Goal: Use online tool/utility: Utilize a website feature to perform a specific function

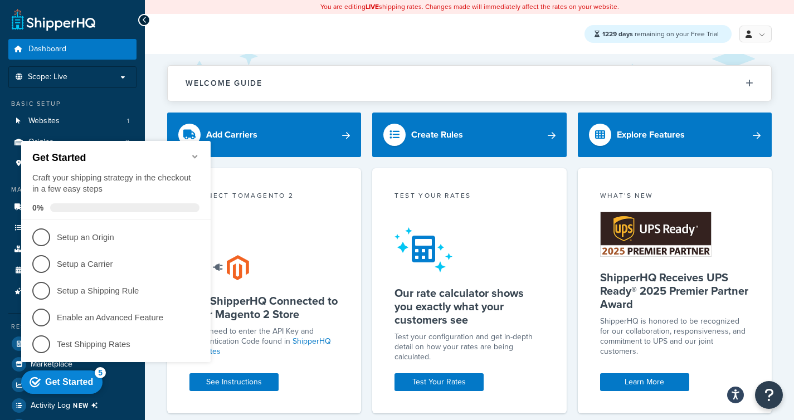
click at [198, 145] on div "Get Started Craft your shipping strategy in the checkout in a few easy steps 0%" at bounding box center [115, 180] width 189 height 79
click at [193, 154] on icon "Minimize checklist" at bounding box center [194, 156] width 9 height 9
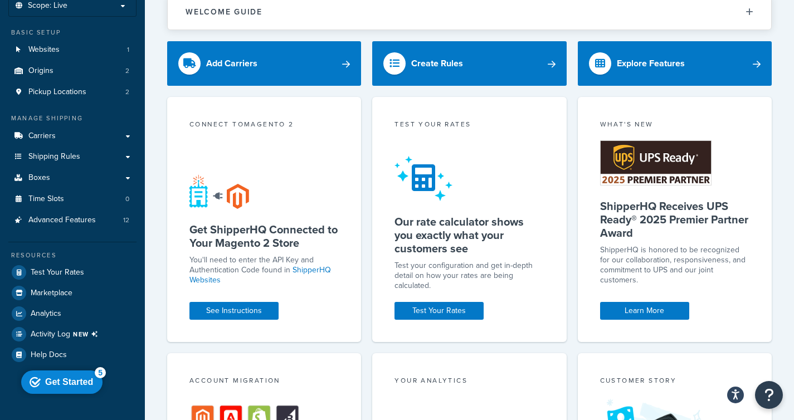
scroll to position [77, 0]
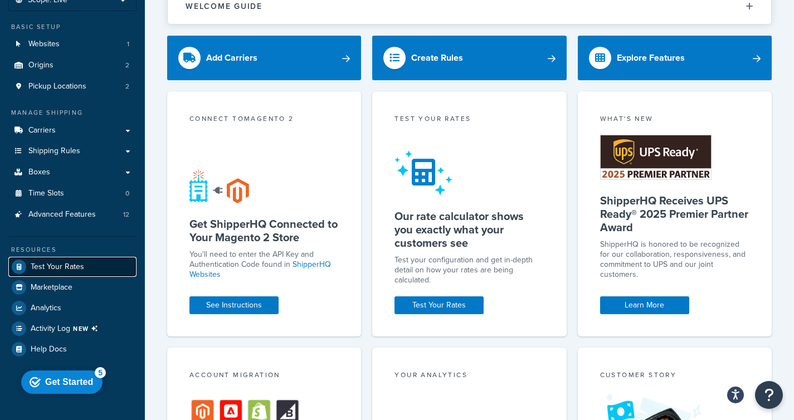
click at [83, 271] on link "Test Your Rates" at bounding box center [72, 267] width 128 height 20
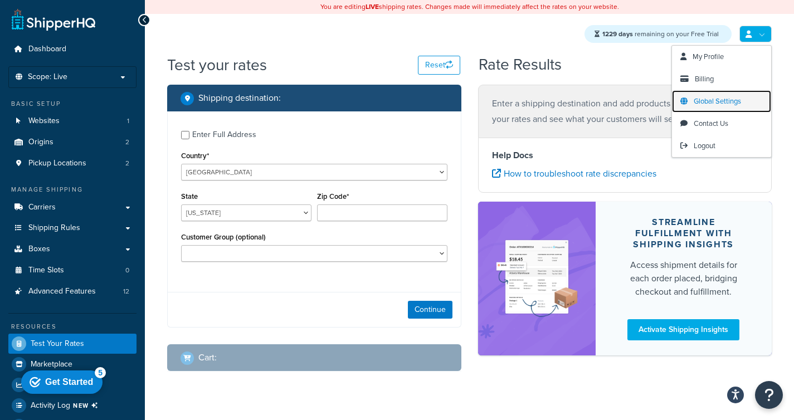
click at [707, 102] on span "Global Settings" at bounding box center [716, 101] width 47 height 11
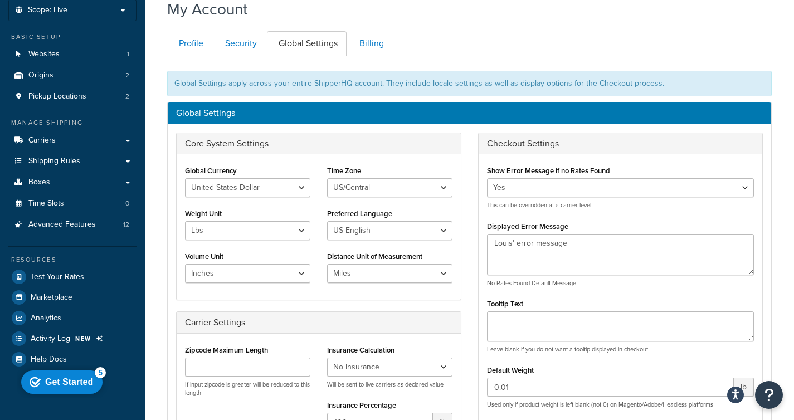
scroll to position [80, 0]
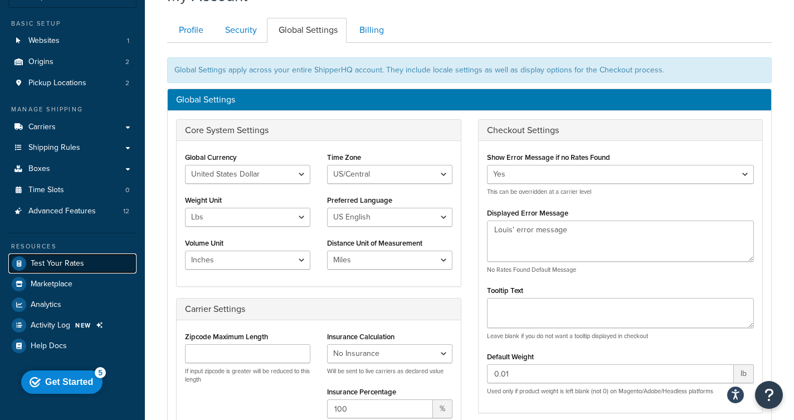
click at [63, 262] on span "Test Your Rates" at bounding box center [57, 263] width 53 height 9
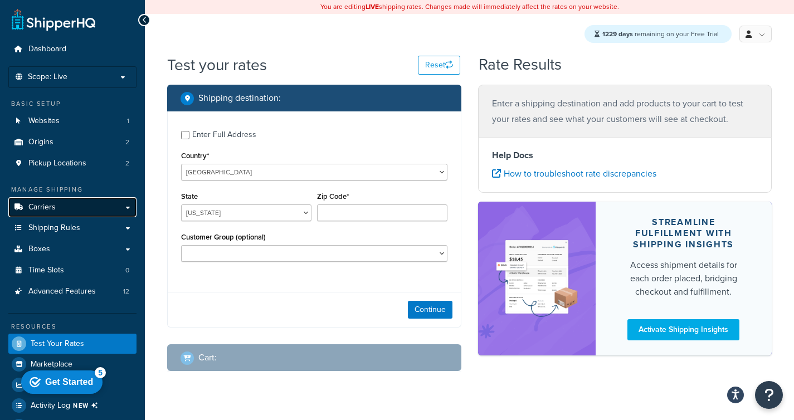
click at [57, 214] on link "Carriers" at bounding box center [72, 207] width 128 height 21
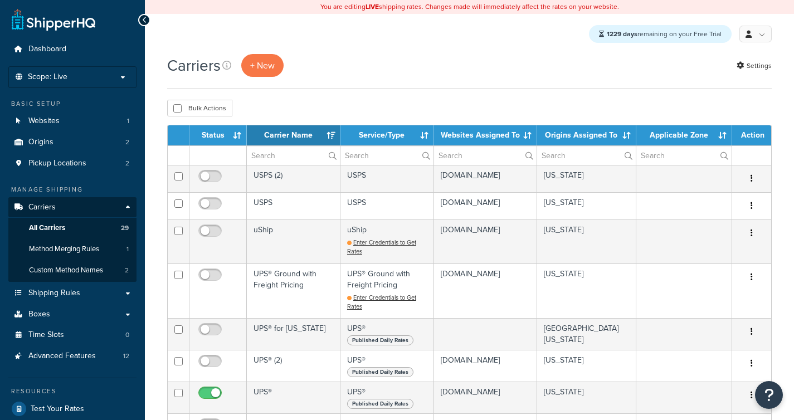
select select "15"
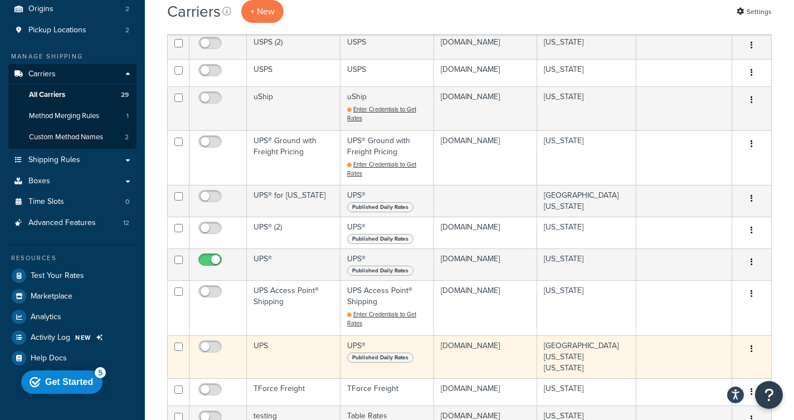
scroll to position [184, 0]
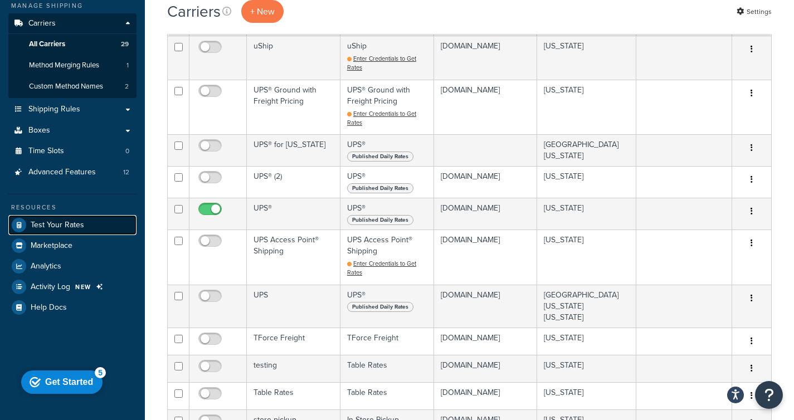
click at [78, 226] on span "Test Your Rates" at bounding box center [57, 225] width 53 height 9
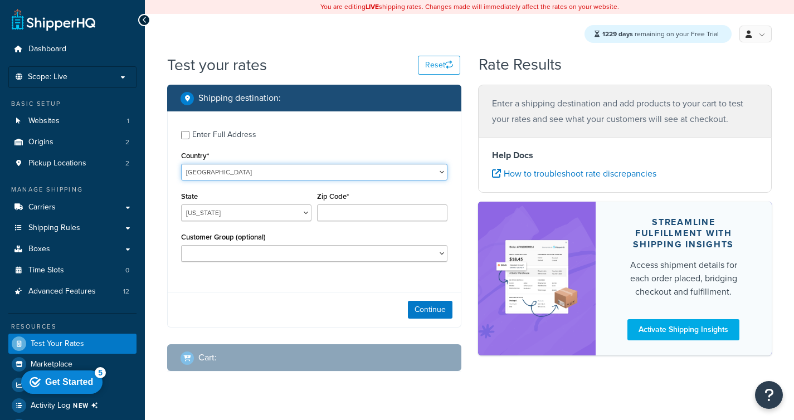
click at [250, 174] on select "United States United Kingdom Afghanistan Åland Islands Albania Algeria American…" at bounding box center [314, 172] width 266 height 17
select select "GB"
click at [181, 164] on select "United States United Kingdom Afghanistan Åland Islands Albania Algeria American…" at bounding box center [314, 172] width 266 height 17
type input "AL"
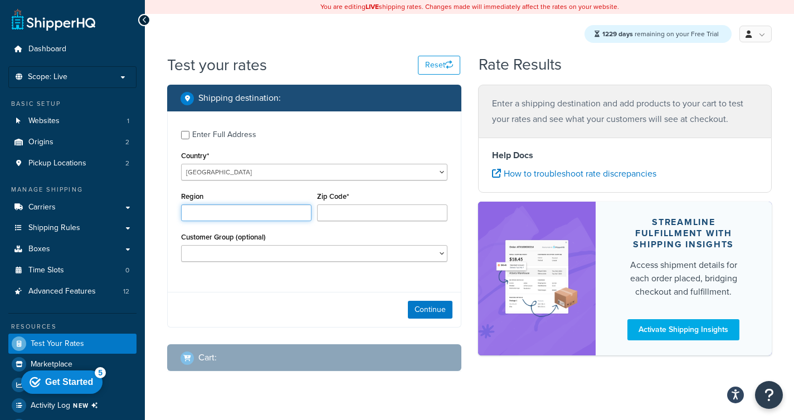
click at [237, 210] on input "Region" at bounding box center [246, 212] width 130 height 17
click at [341, 207] on input "Zip Code*" at bounding box center [382, 212] width 130 height 17
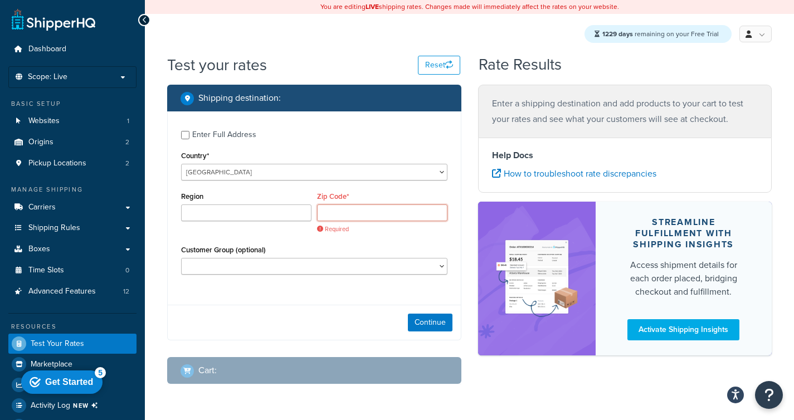
paste input "E1 7DB"
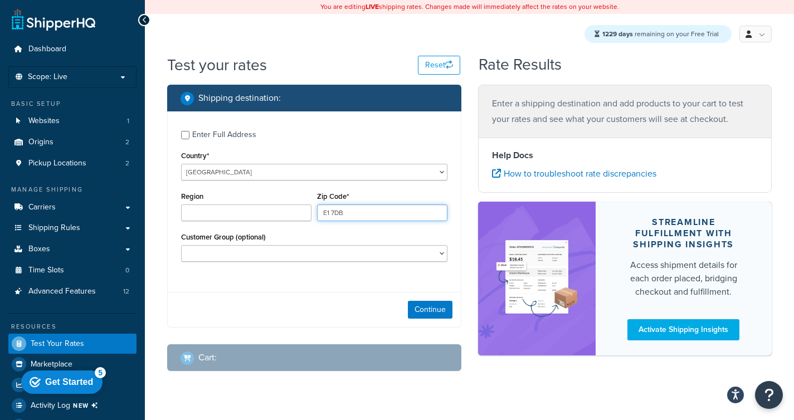
type input "E1 7DB"
drag, startPoint x: 324, startPoint y: 290, endPoint x: 395, endPoint y: 295, distance: 70.9
click at [326, 290] on div "Enter Full Address Country* United States United Kingdom Afghanistan Åland Isla…" at bounding box center [314, 219] width 294 height 216
click at [426, 309] on button "Continue" at bounding box center [430, 310] width 45 height 18
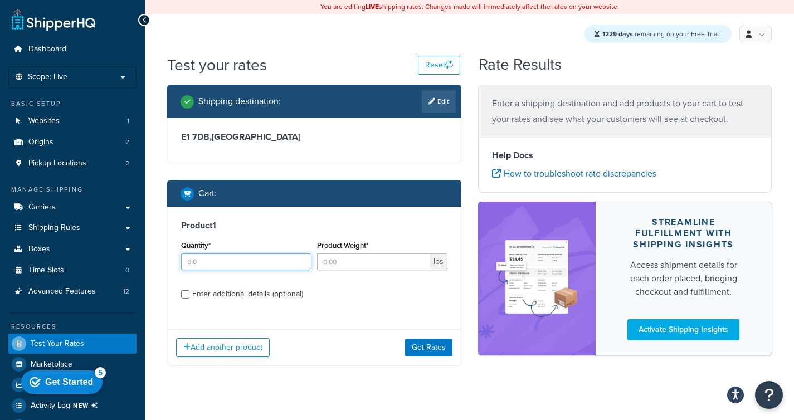
click at [241, 263] on input "Quantity*" at bounding box center [246, 261] width 130 height 17
type input "1"
click at [341, 266] on input "Product Weight*" at bounding box center [373, 261] width 113 height 17
type input "2"
click at [421, 343] on button "Get Rates" at bounding box center [428, 348] width 47 height 18
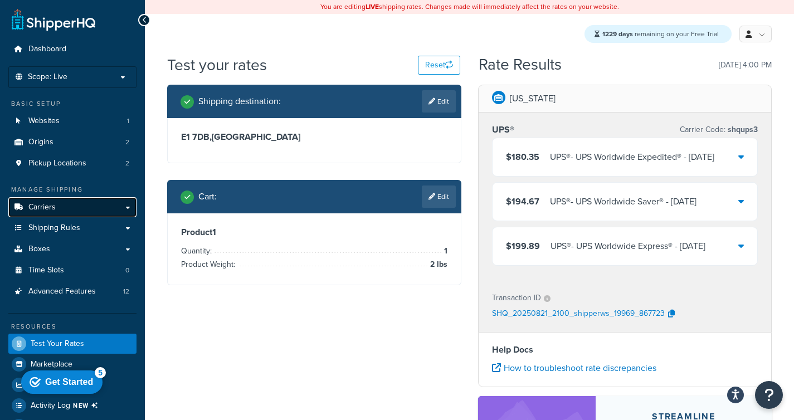
click at [62, 209] on link "Carriers" at bounding box center [72, 207] width 128 height 21
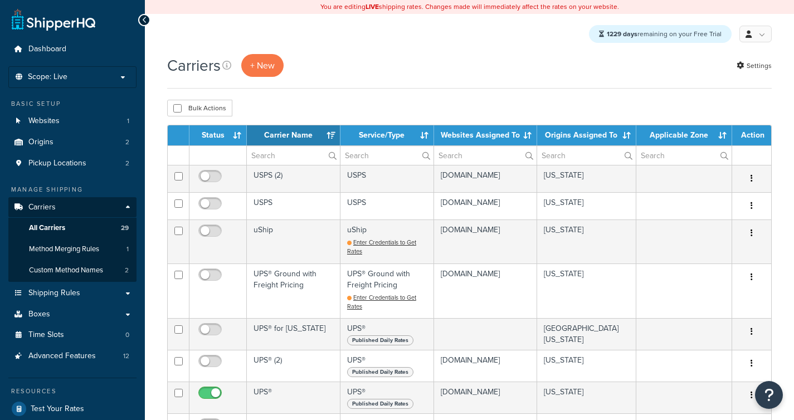
select select "15"
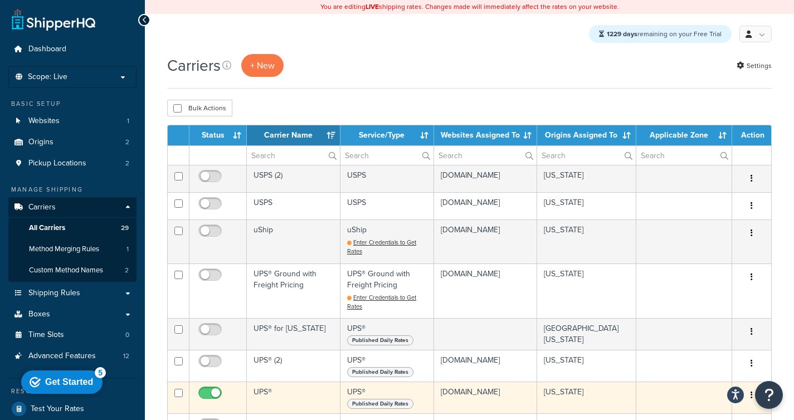
click at [209, 393] on input "checkbox" at bounding box center [211, 396] width 31 height 14
checkbox input "false"
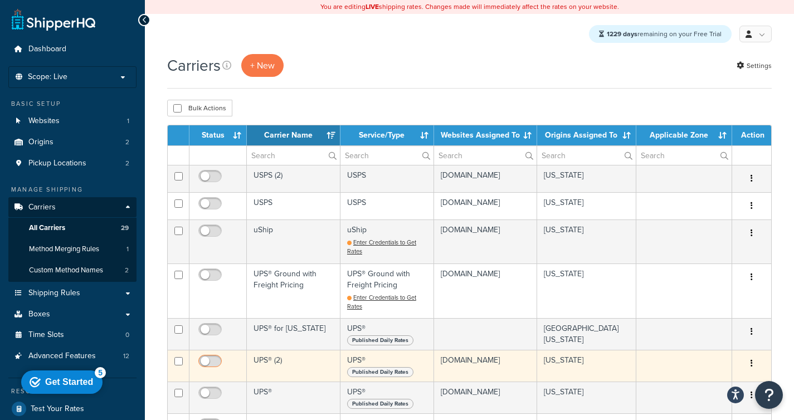
click at [207, 360] on input "checkbox" at bounding box center [211, 364] width 31 height 14
checkbox input "true"
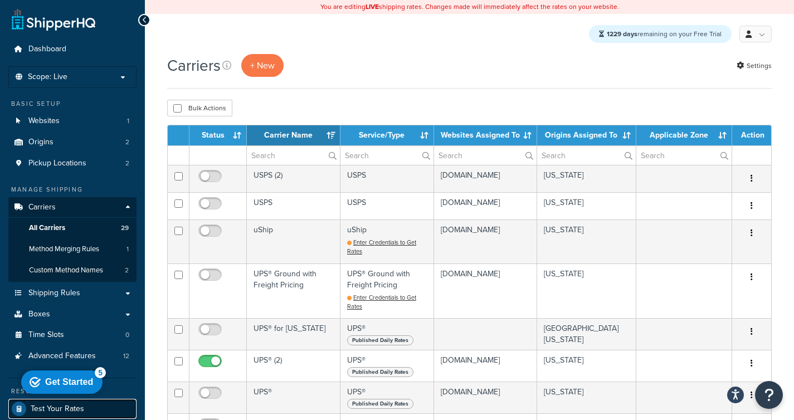
click at [72, 410] on span "Test Your Rates" at bounding box center [57, 408] width 53 height 9
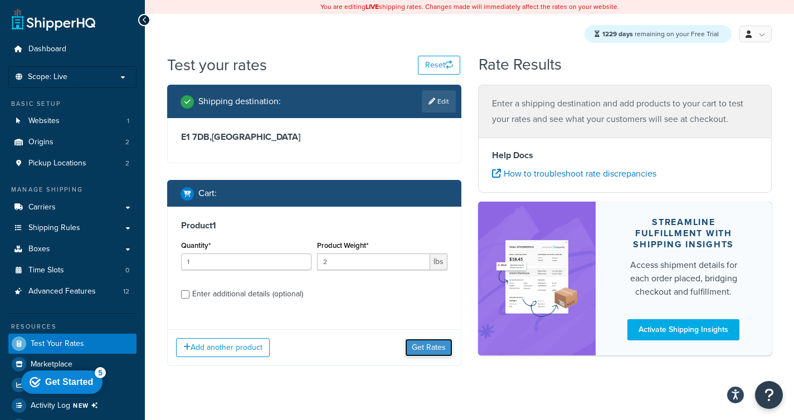
click at [416, 348] on button "Get Rates" at bounding box center [428, 348] width 47 height 18
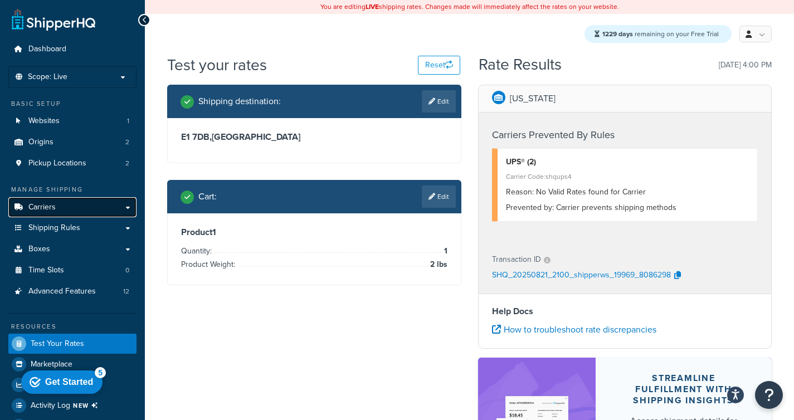
click at [70, 204] on link "Carriers" at bounding box center [72, 207] width 128 height 21
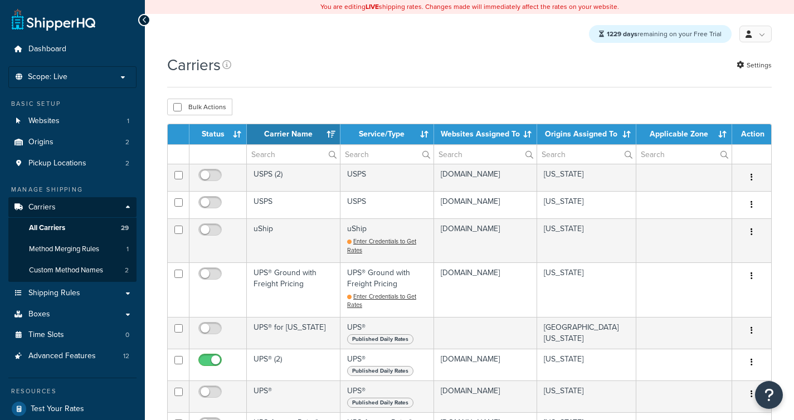
select select "15"
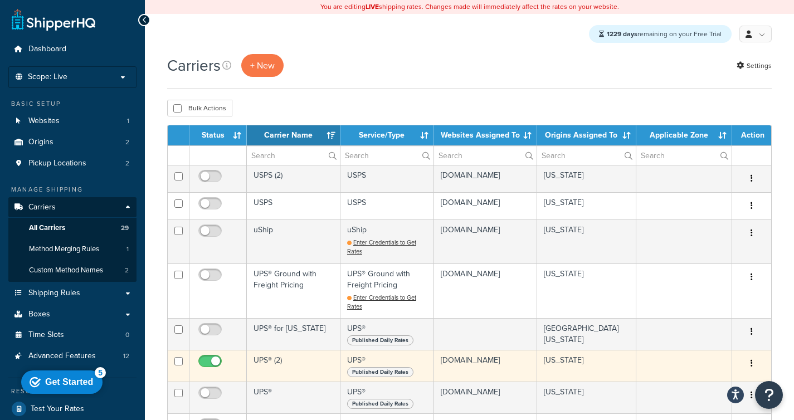
click at [214, 363] on input "checkbox" at bounding box center [211, 364] width 31 height 14
checkbox input "false"
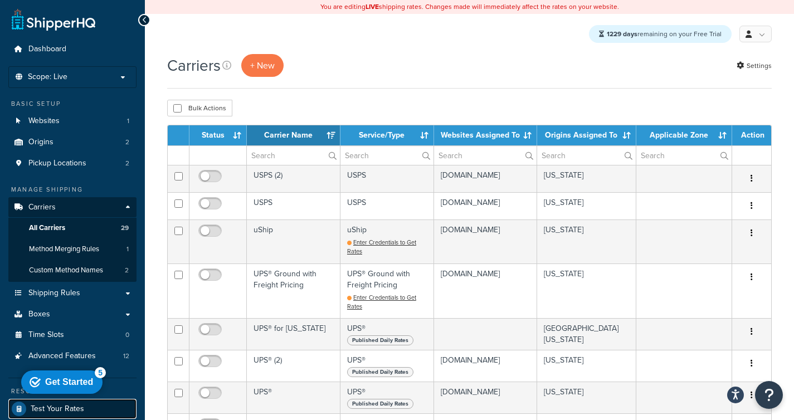
click at [92, 412] on link "Test Your Rates" at bounding box center [72, 409] width 128 height 20
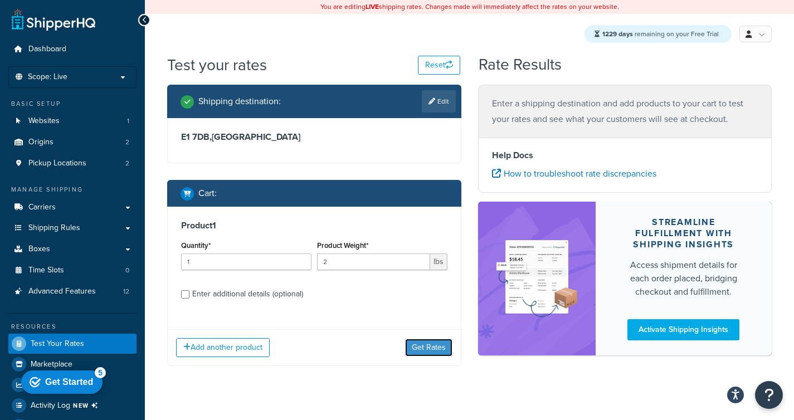
click at [434, 345] on button "Get Rates" at bounding box center [428, 348] width 47 height 18
